Goal: Task Accomplishment & Management: Use online tool/utility

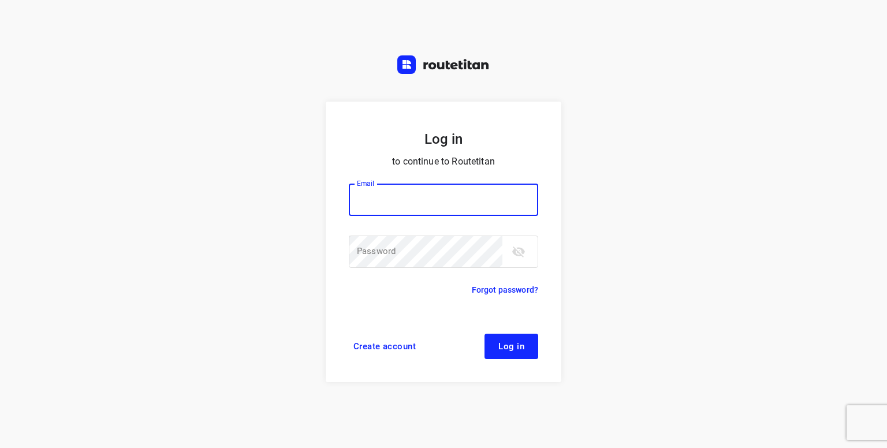
click at [355, 189] on input "email" at bounding box center [443, 200] width 189 height 32
type input "[PERSON_NAME][EMAIL_ADDRESS][DOMAIN_NAME]"
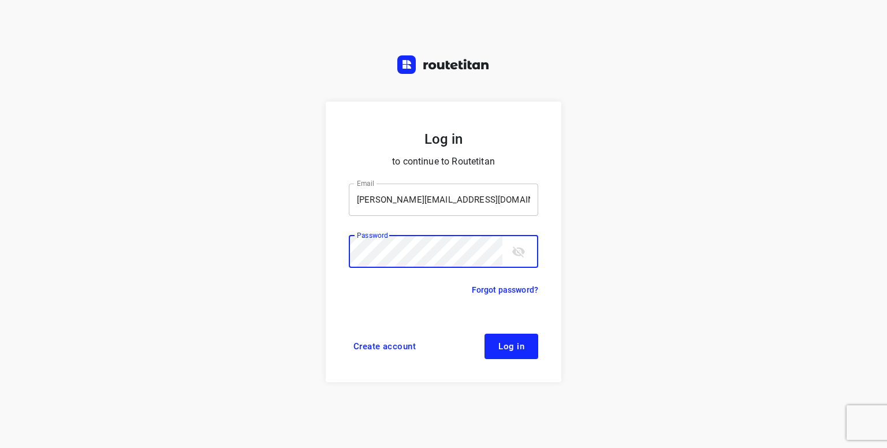
click at [485, 334] on button "Log in" at bounding box center [512, 346] width 54 height 25
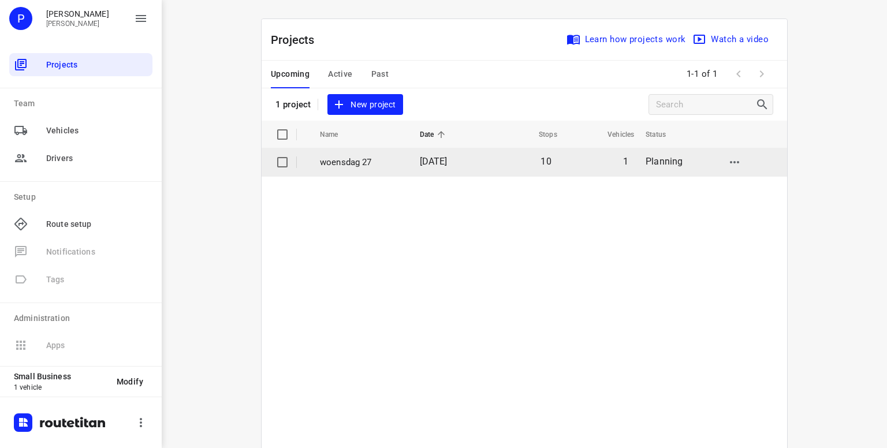
click at [337, 165] on p "woensdag 27" at bounding box center [361, 162] width 83 height 13
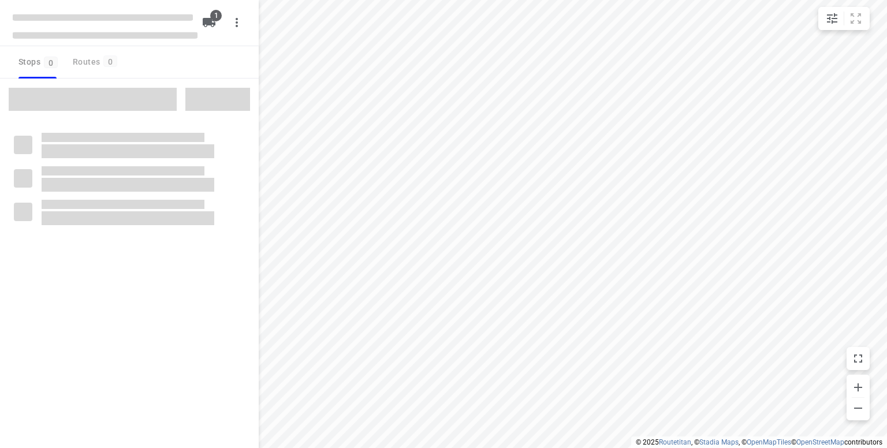
type input "distance"
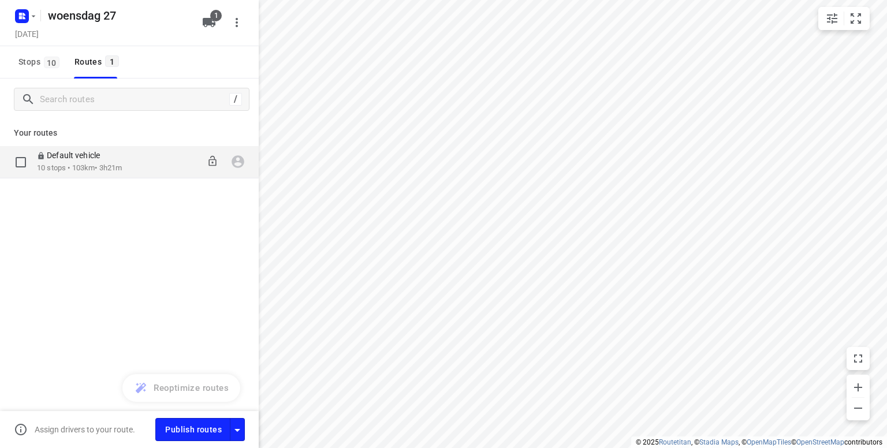
click at [68, 163] on p "10 stops • 103km • 3h21m" at bounding box center [79, 168] width 85 height 11
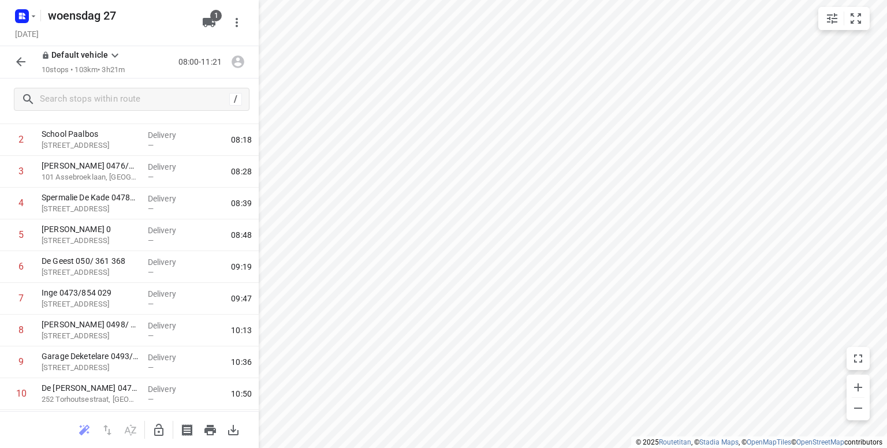
scroll to position [115, 0]
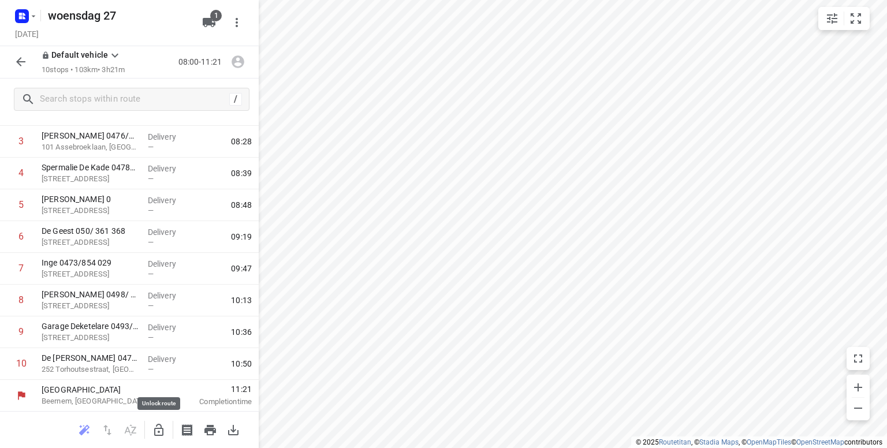
click at [156, 434] on icon "button" at bounding box center [159, 430] width 14 height 14
